Goal: Navigation & Orientation: Find specific page/section

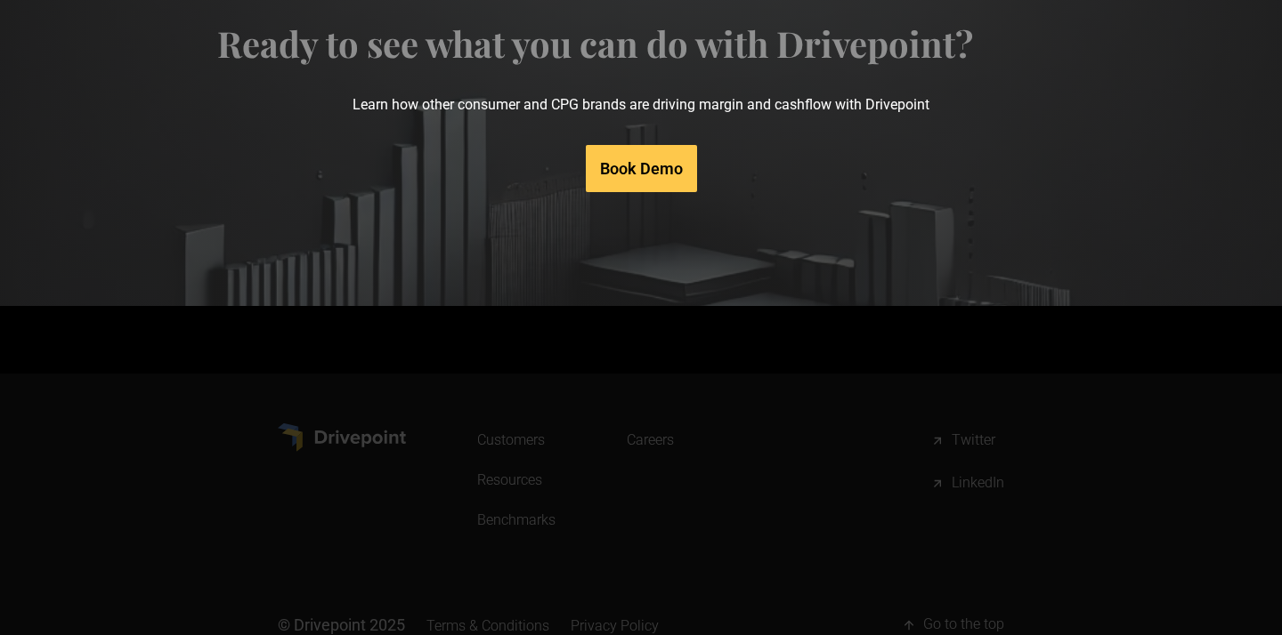
scroll to position [9215, 0]
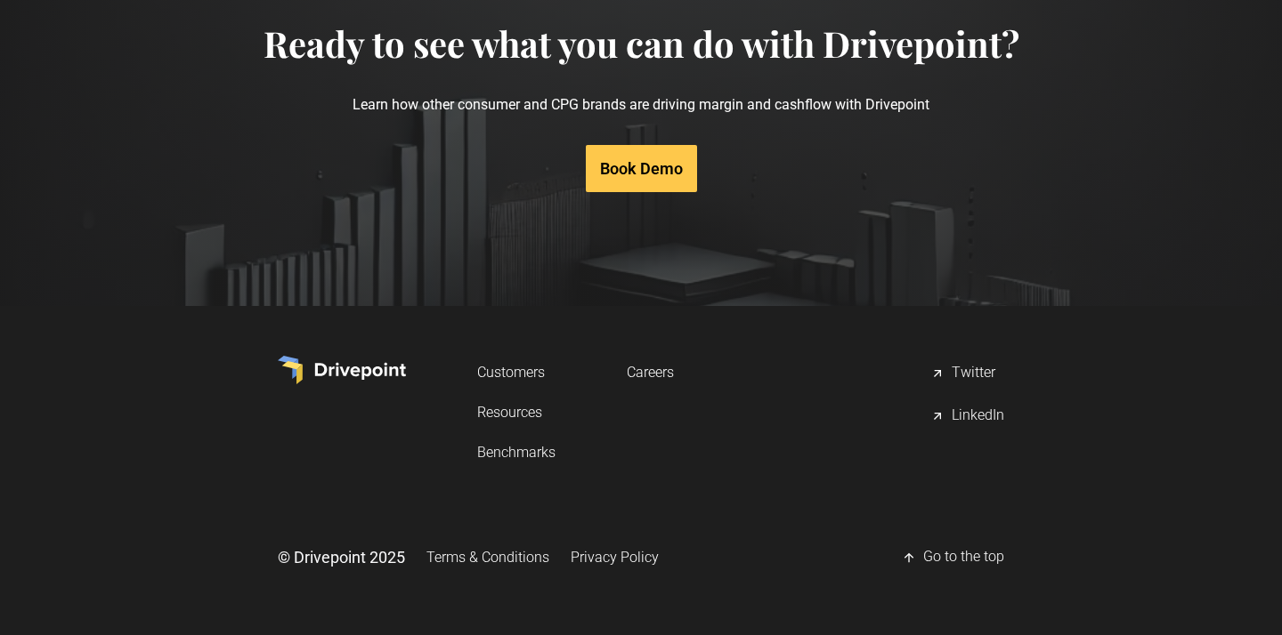
click at [651, 364] on link "Careers" at bounding box center [650, 372] width 47 height 33
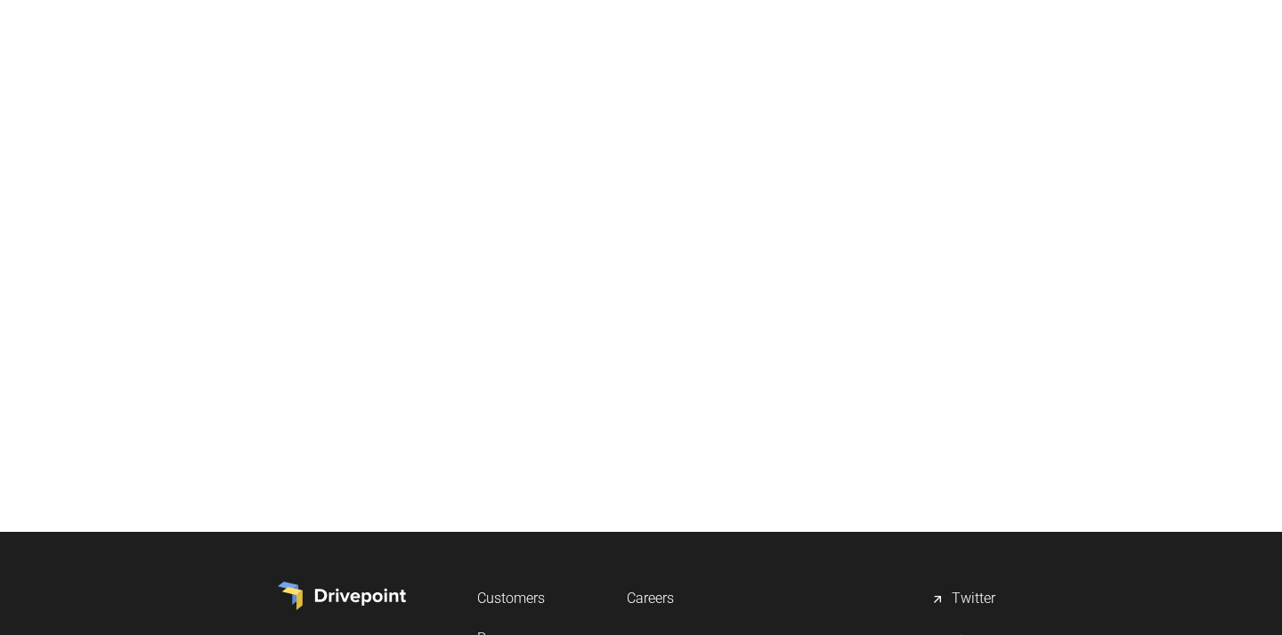
scroll to position [620, 0]
